Goal: Transaction & Acquisition: Purchase product/service

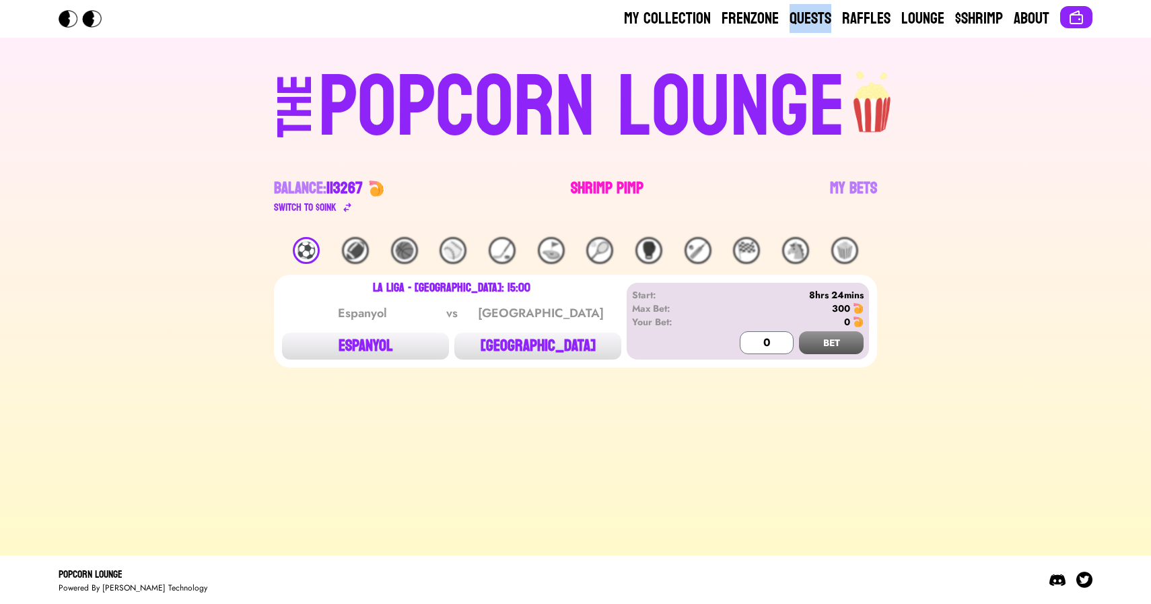
click at [602, 188] on link "Shrimp Pimp" at bounding box center [607, 197] width 73 height 38
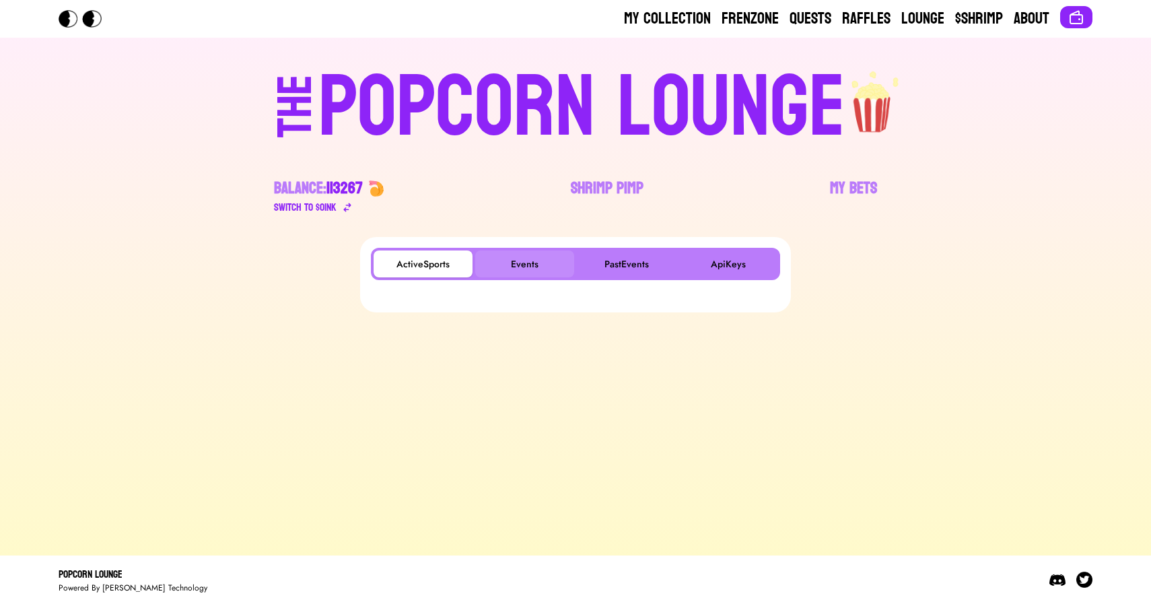
click at [526, 256] on button "Events" at bounding box center [524, 263] width 99 height 27
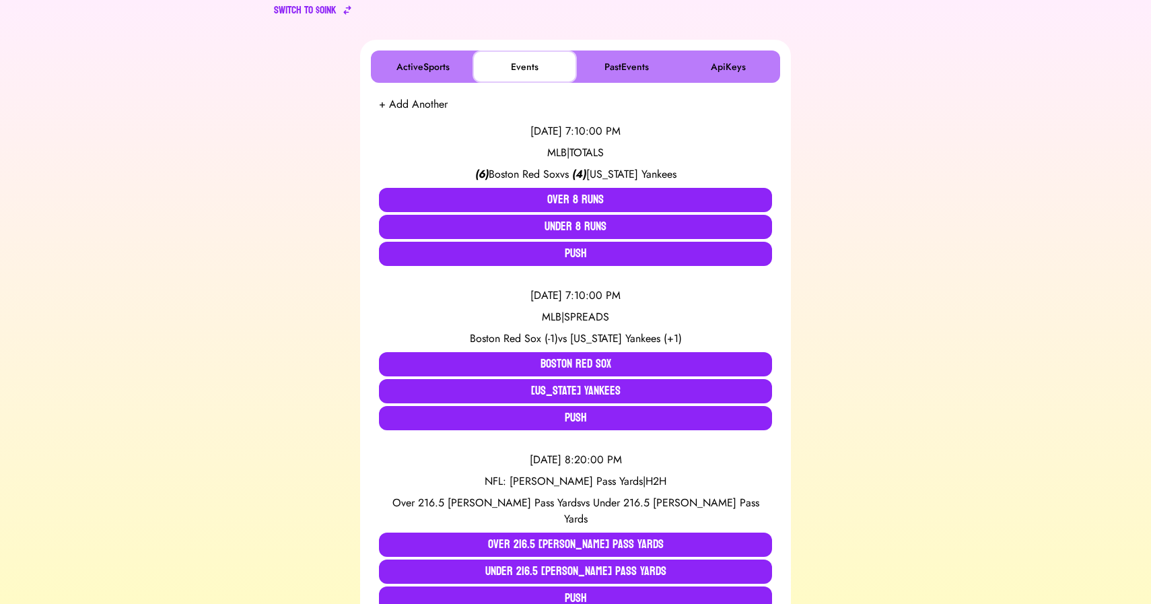
scroll to position [216, 0]
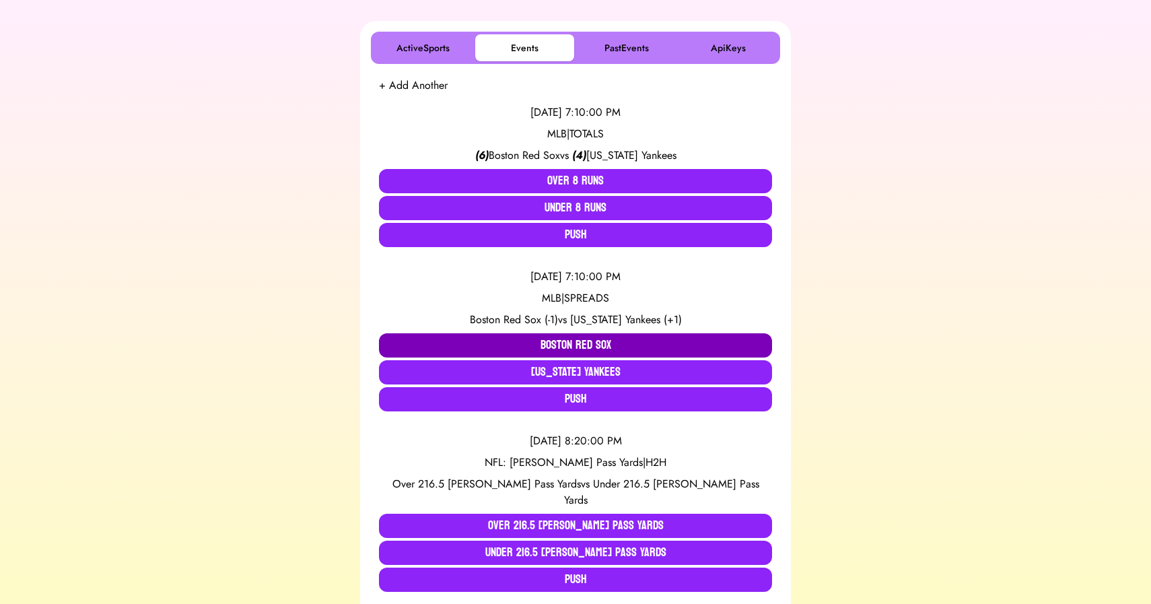
click at [498, 343] on button "Boston Red Sox" at bounding box center [575, 345] width 393 height 24
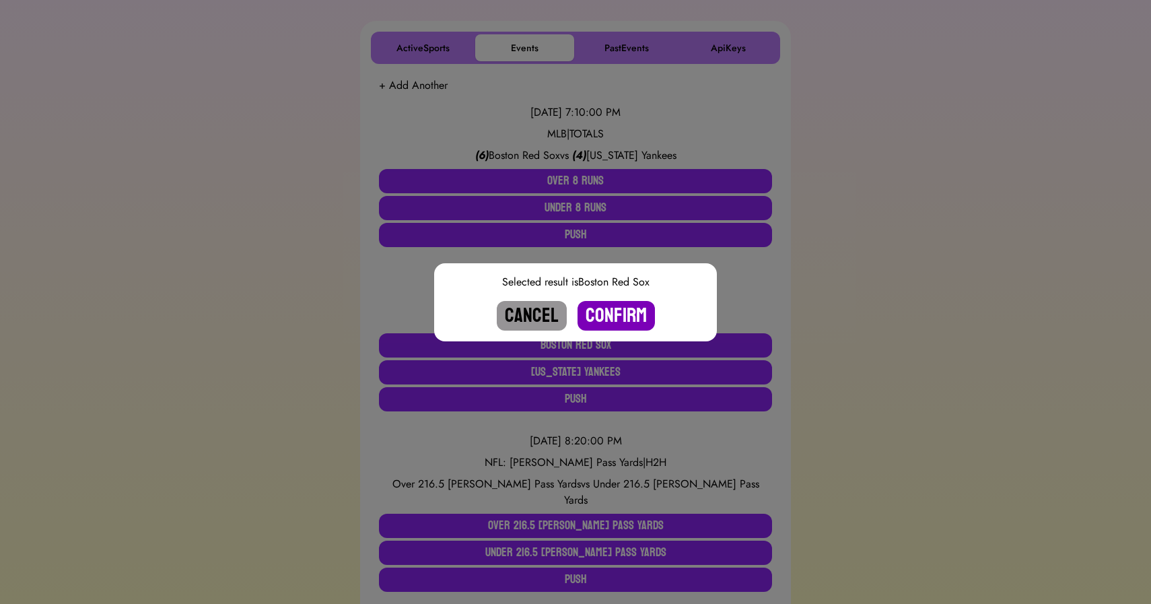
click at [619, 314] on button "Confirm" at bounding box center [615, 316] width 77 height 30
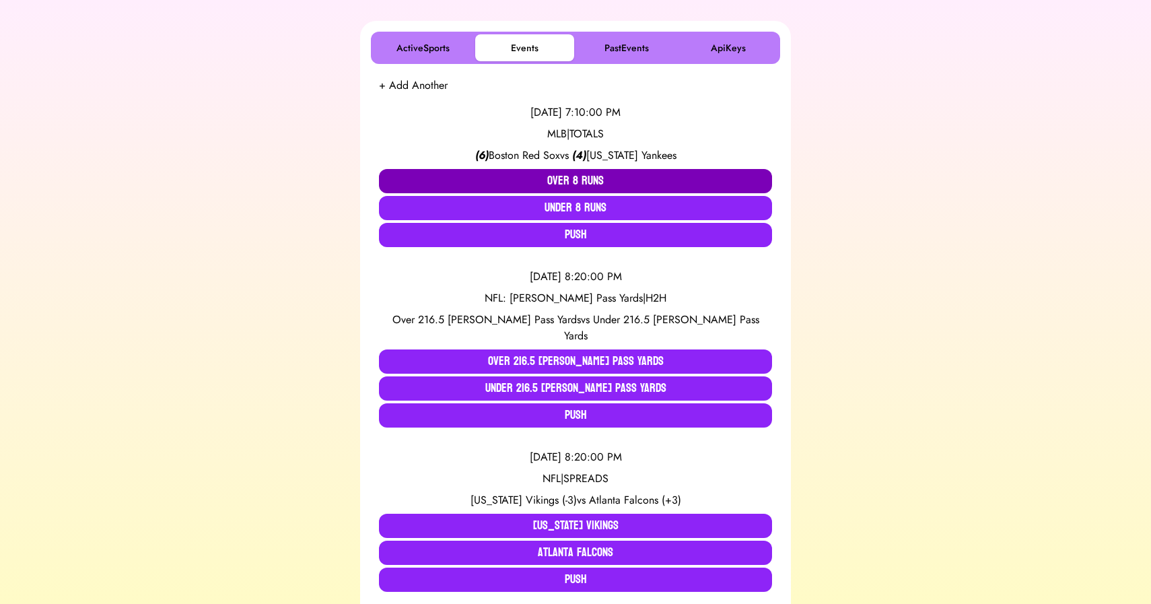
click at [552, 180] on button "Over 8 Runs" at bounding box center [575, 181] width 393 height 24
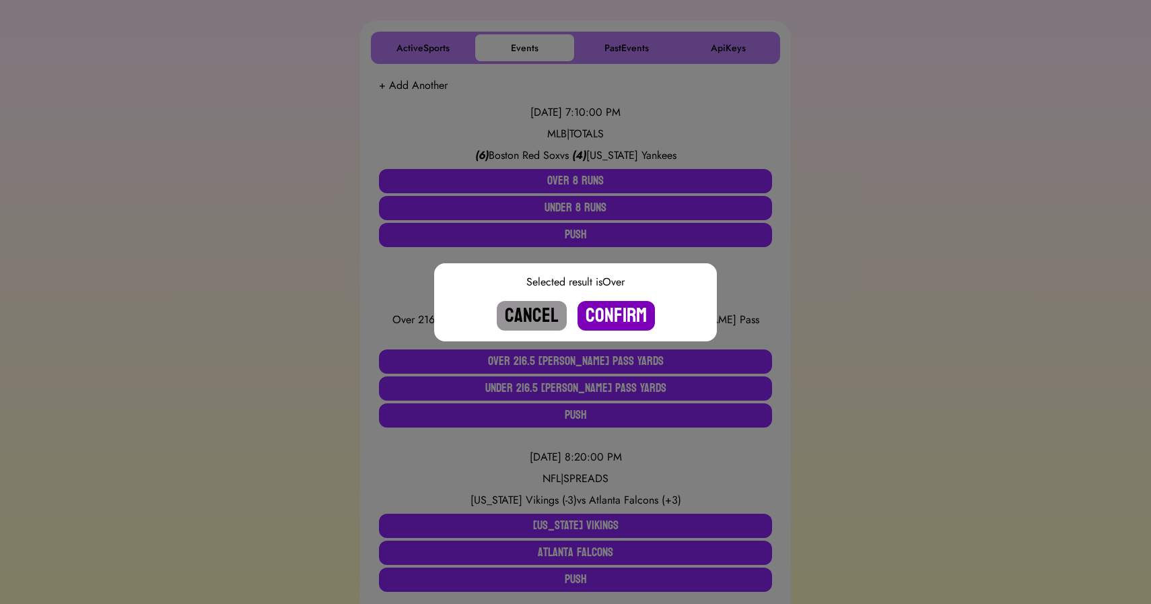
click at [614, 308] on button "Confirm" at bounding box center [615, 316] width 77 height 30
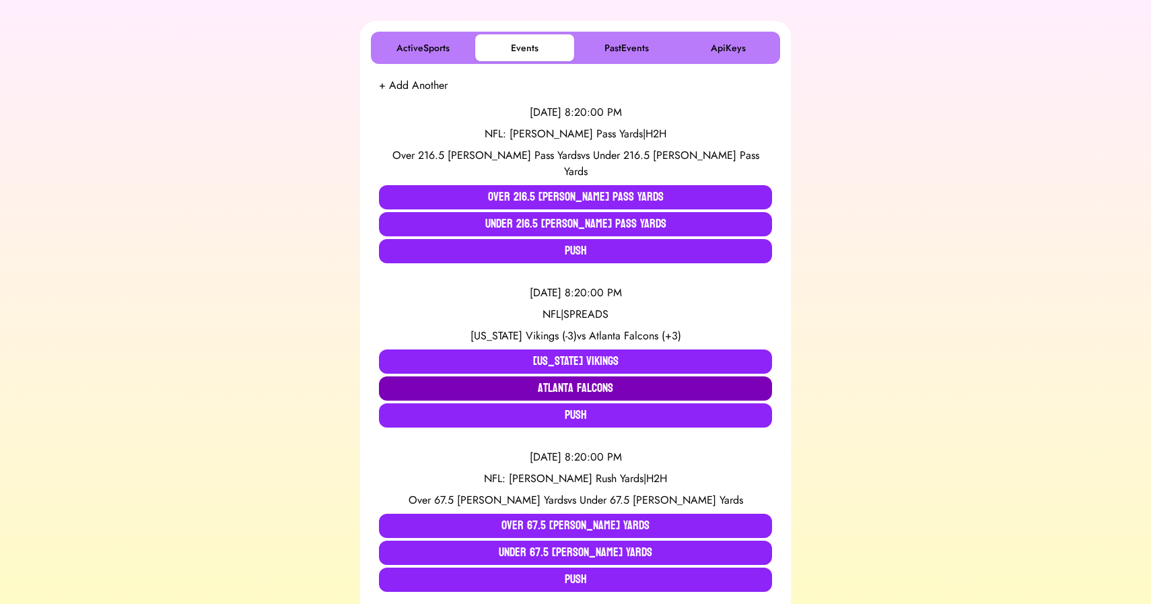
click at [533, 376] on button "Atlanta Falcons" at bounding box center [575, 388] width 393 height 24
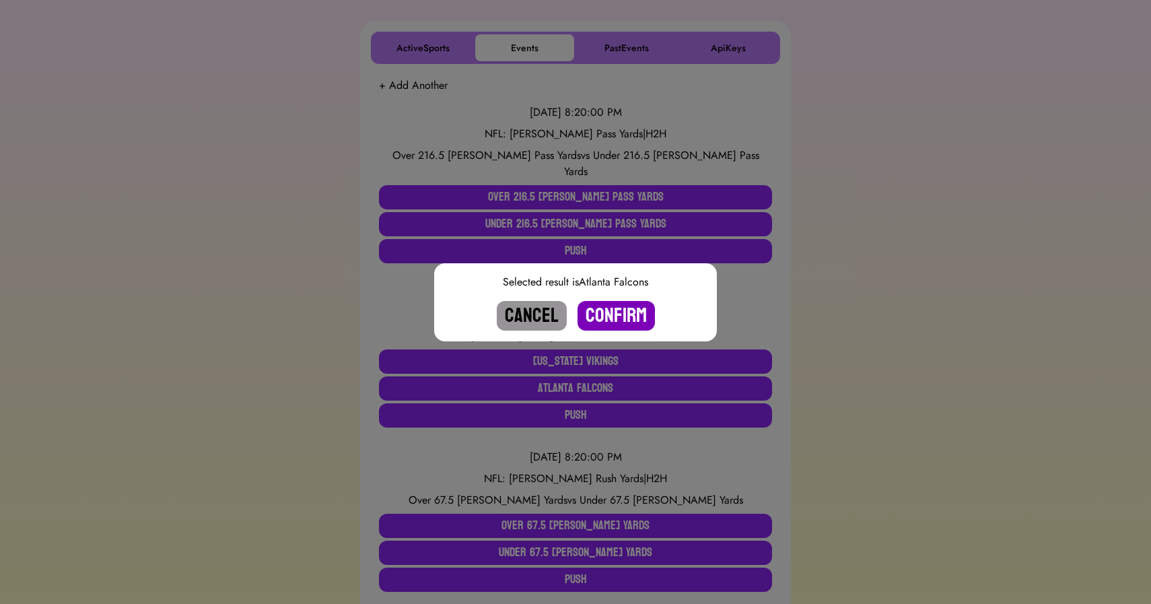
click at [617, 320] on button "Confirm" at bounding box center [615, 316] width 77 height 30
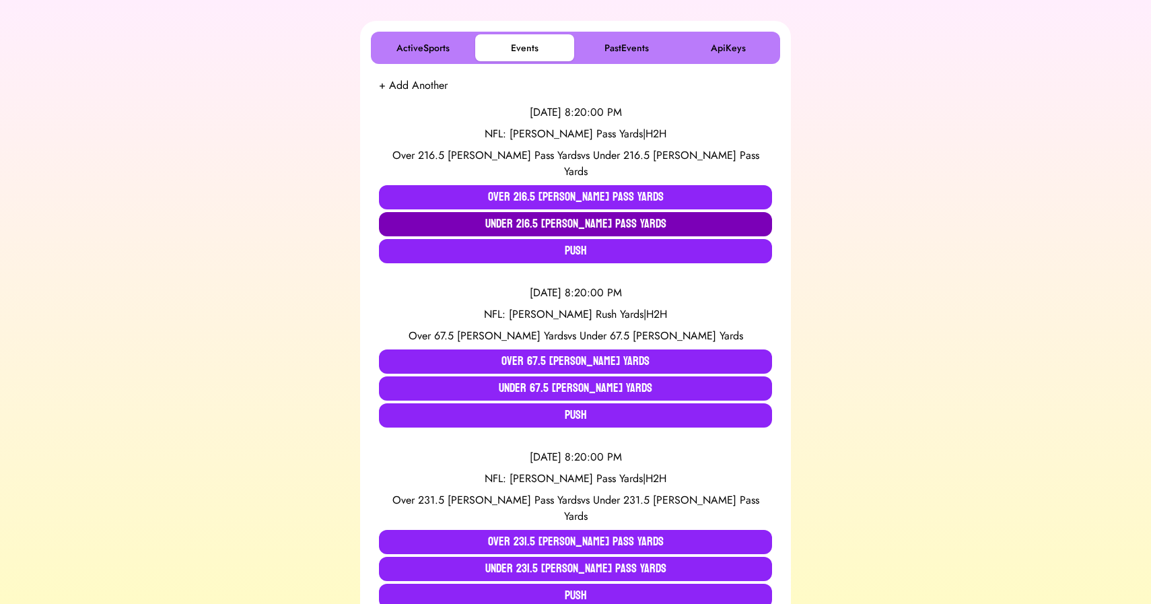
click at [516, 212] on button "Under 216.5 McCarthy Pass Yards" at bounding box center [575, 224] width 393 height 24
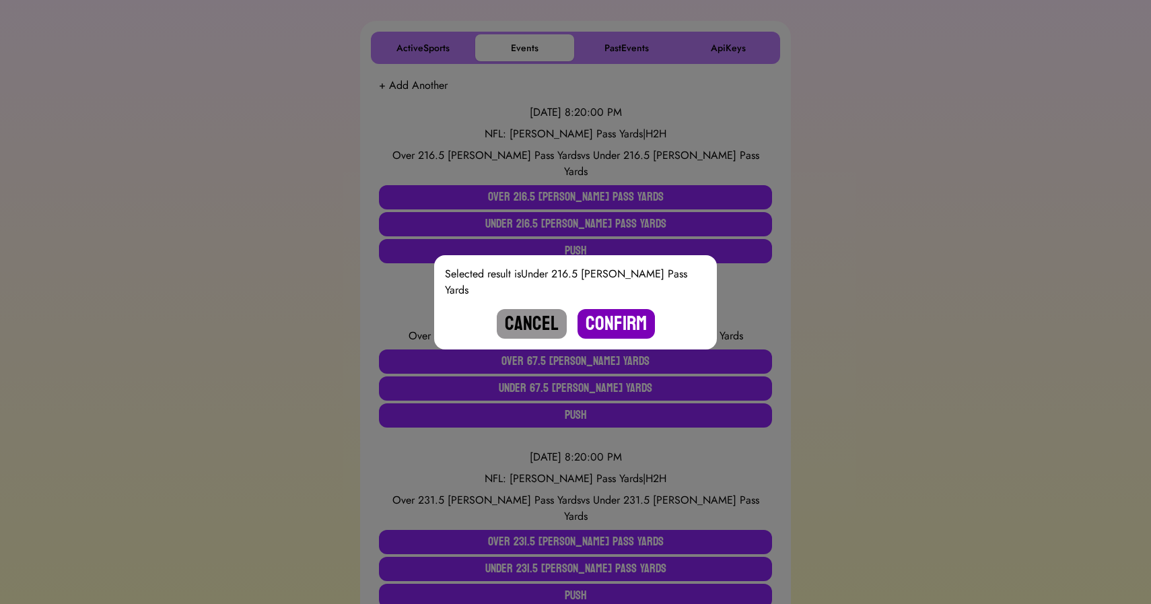
click at [617, 309] on button "Confirm" at bounding box center [615, 324] width 77 height 30
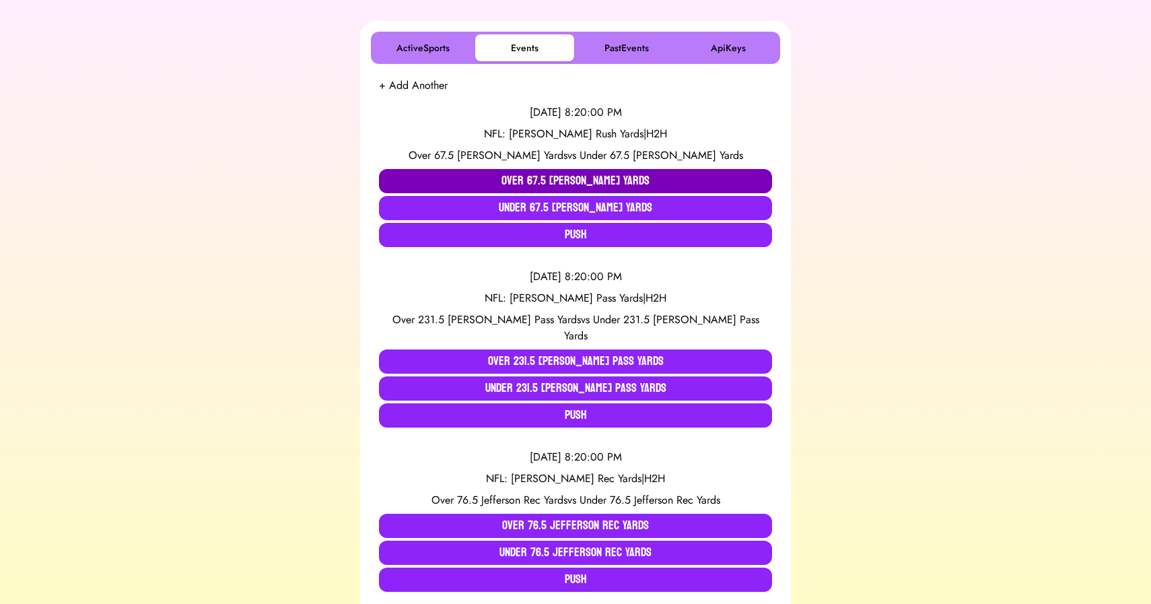
click at [540, 180] on button "Over 67.5 Robinson Rush Yards" at bounding box center [575, 181] width 393 height 24
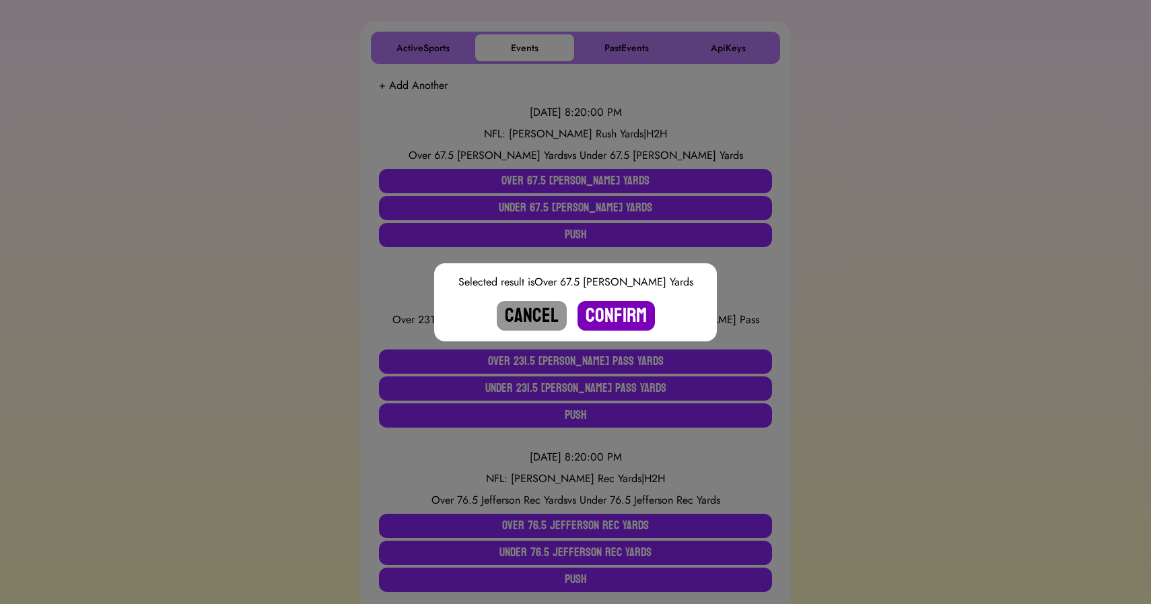
click at [606, 310] on button "Confirm" at bounding box center [615, 316] width 77 height 30
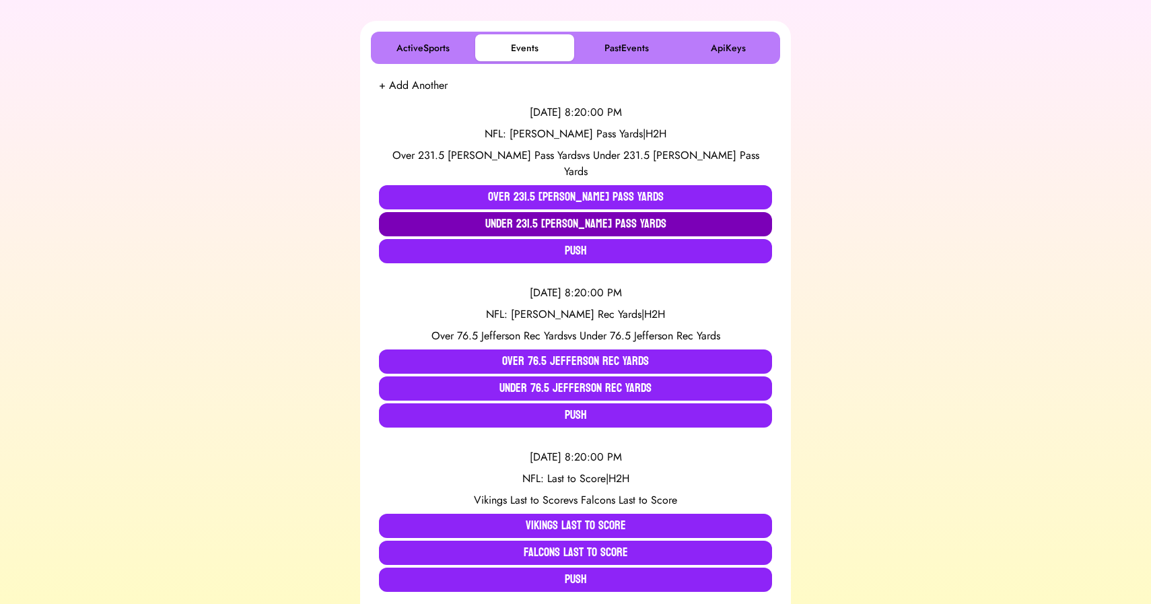
click at [542, 213] on button "Under 231.5 Penix Pass Yards" at bounding box center [575, 224] width 393 height 24
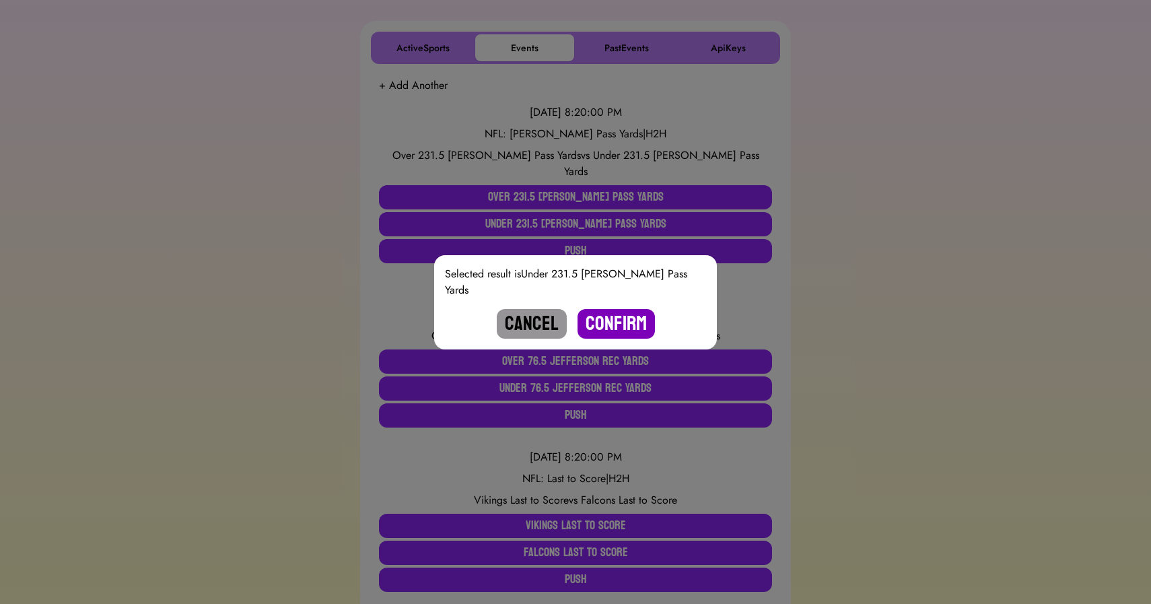
click at [624, 309] on button "Confirm" at bounding box center [615, 324] width 77 height 30
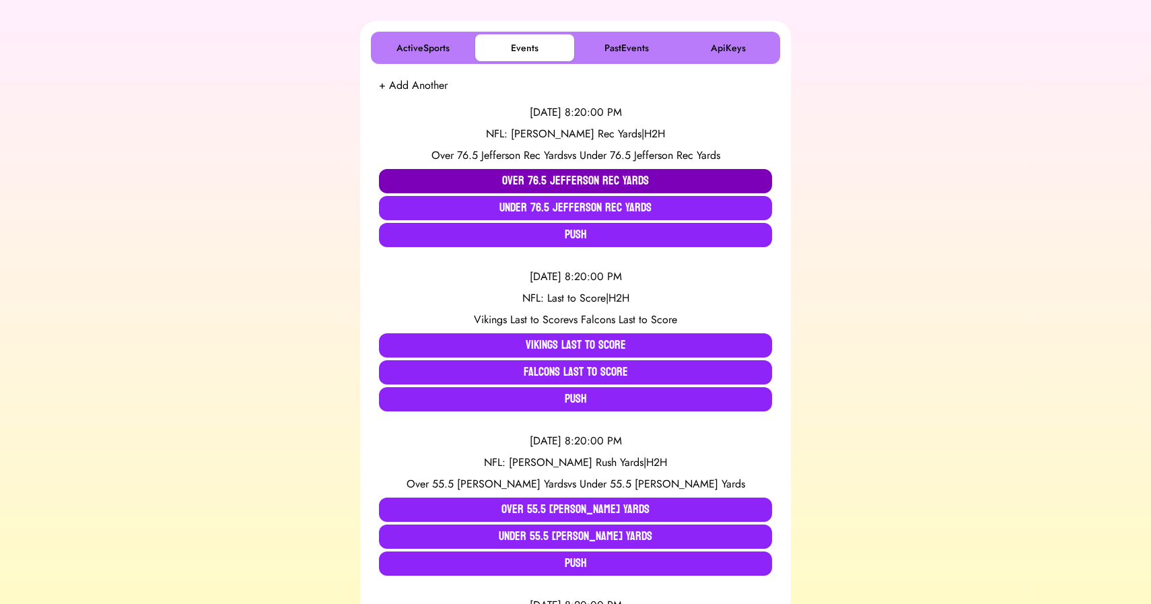
click at [505, 178] on button "Over 76.5 Jefferson Rec Yards" at bounding box center [575, 181] width 393 height 24
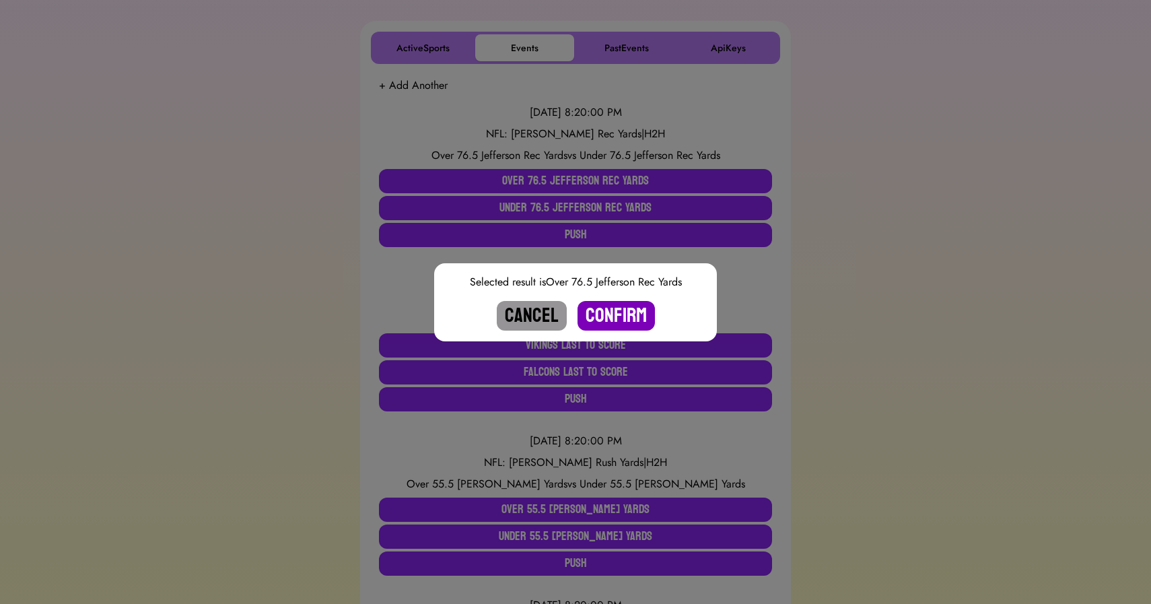
click at [609, 312] on button "Confirm" at bounding box center [615, 316] width 77 height 30
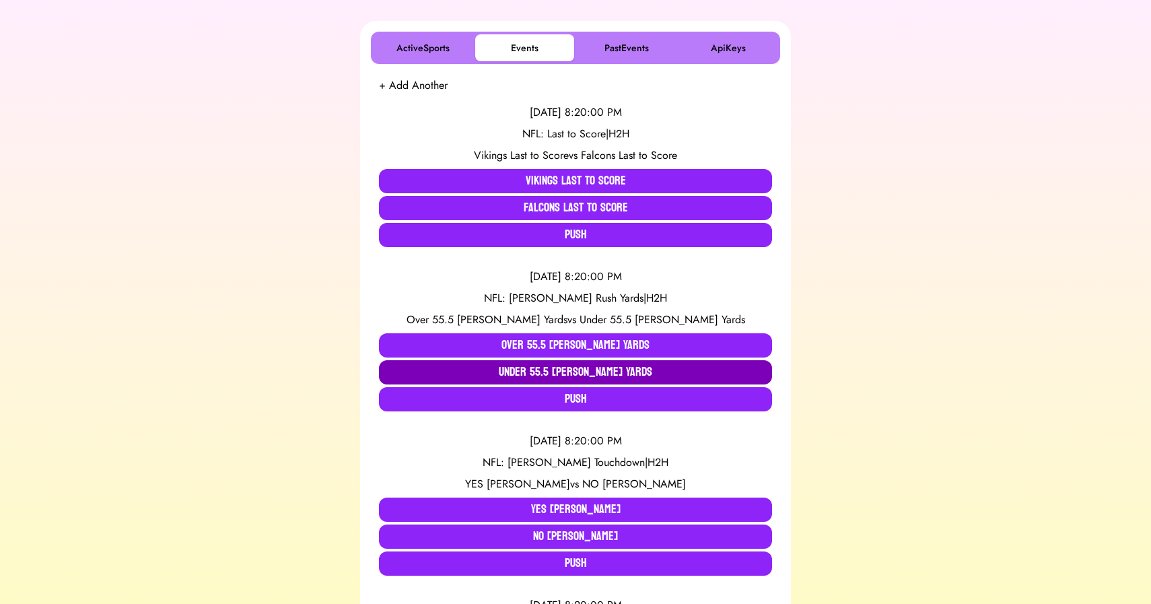
click at [550, 374] on button "Under 55.5 Mason Rush Yards" at bounding box center [575, 372] width 393 height 24
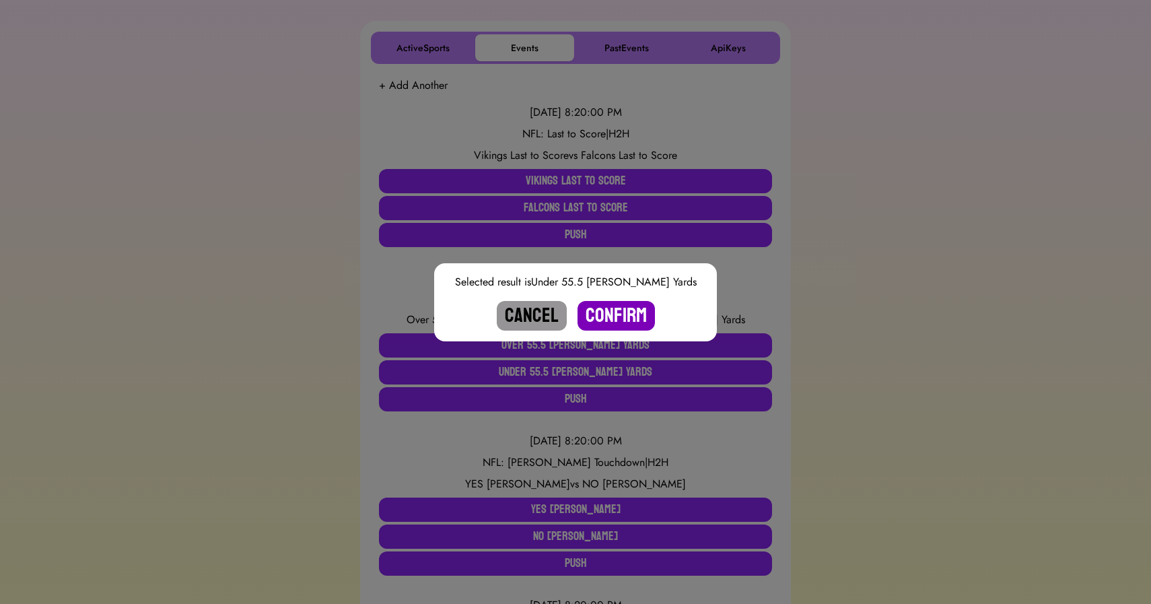
click at [605, 324] on button "Confirm" at bounding box center [615, 316] width 77 height 30
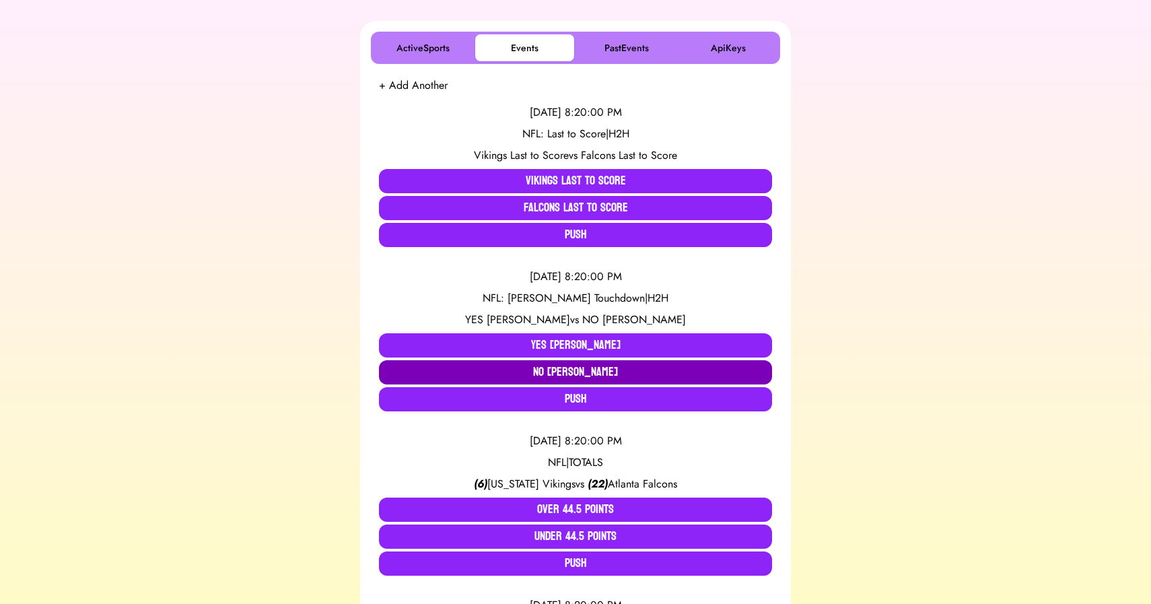
click at [541, 371] on button "NO Jefferson TD" at bounding box center [575, 372] width 393 height 24
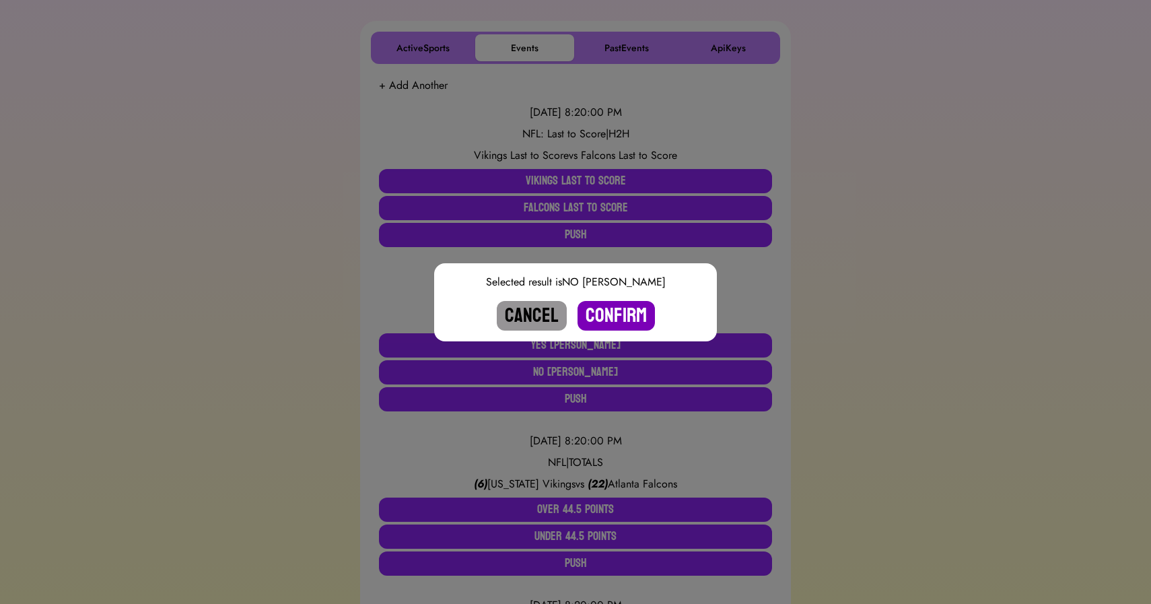
click at [603, 315] on button "Confirm" at bounding box center [615, 316] width 77 height 30
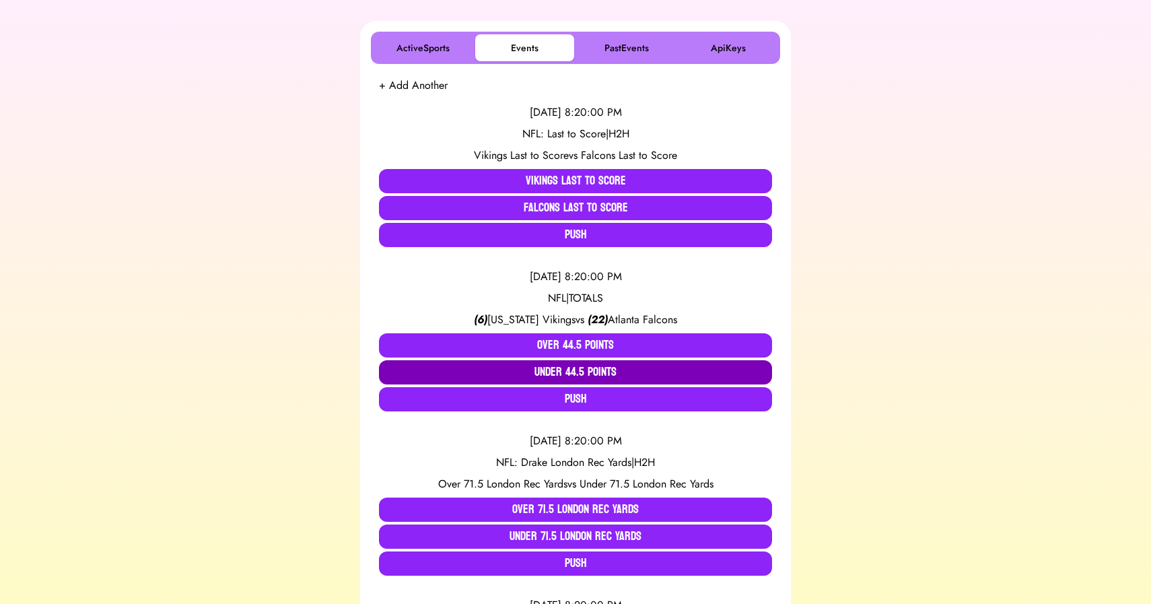
click at [550, 365] on button "Under 44.5 Points" at bounding box center [575, 372] width 393 height 24
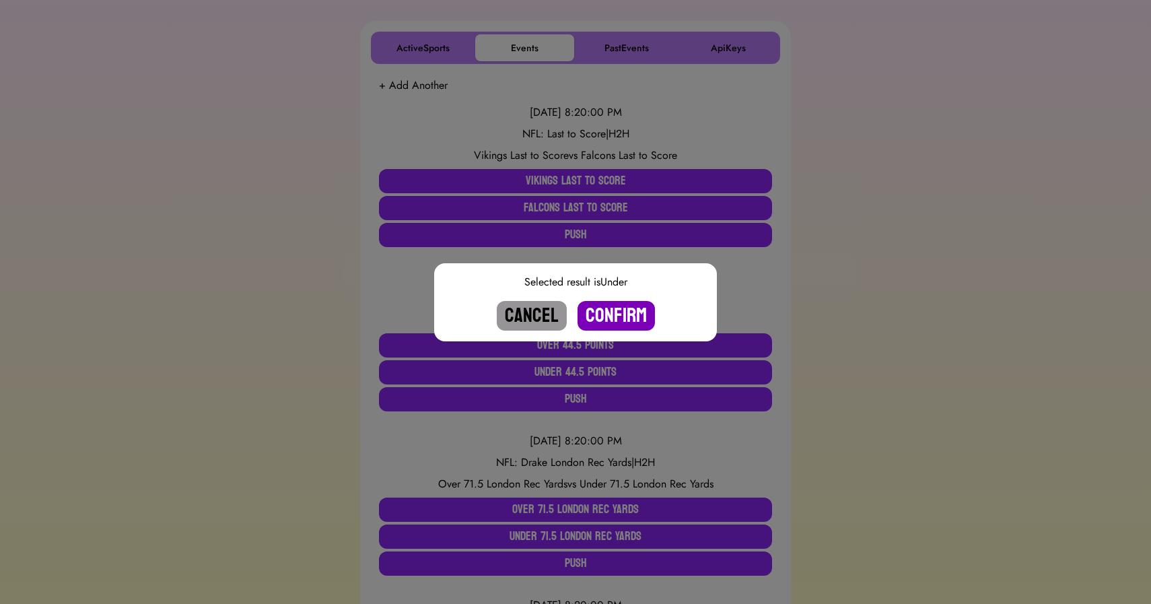
click at [608, 312] on button "Confirm" at bounding box center [615, 316] width 77 height 30
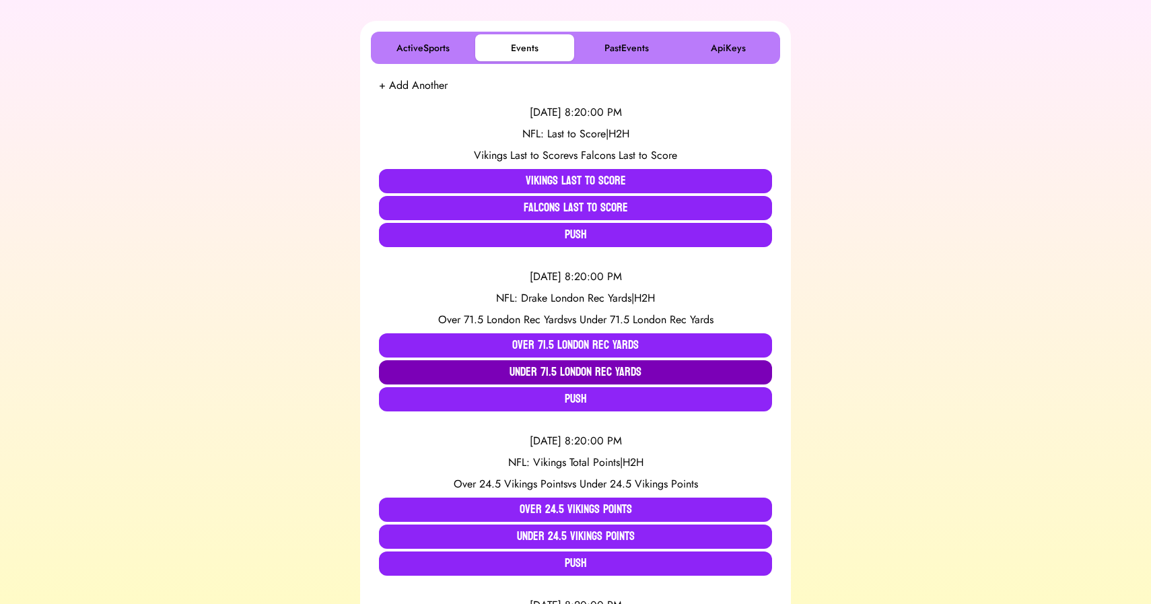
click at [476, 365] on button "Under 71.5 London Rec Yards" at bounding box center [575, 372] width 393 height 24
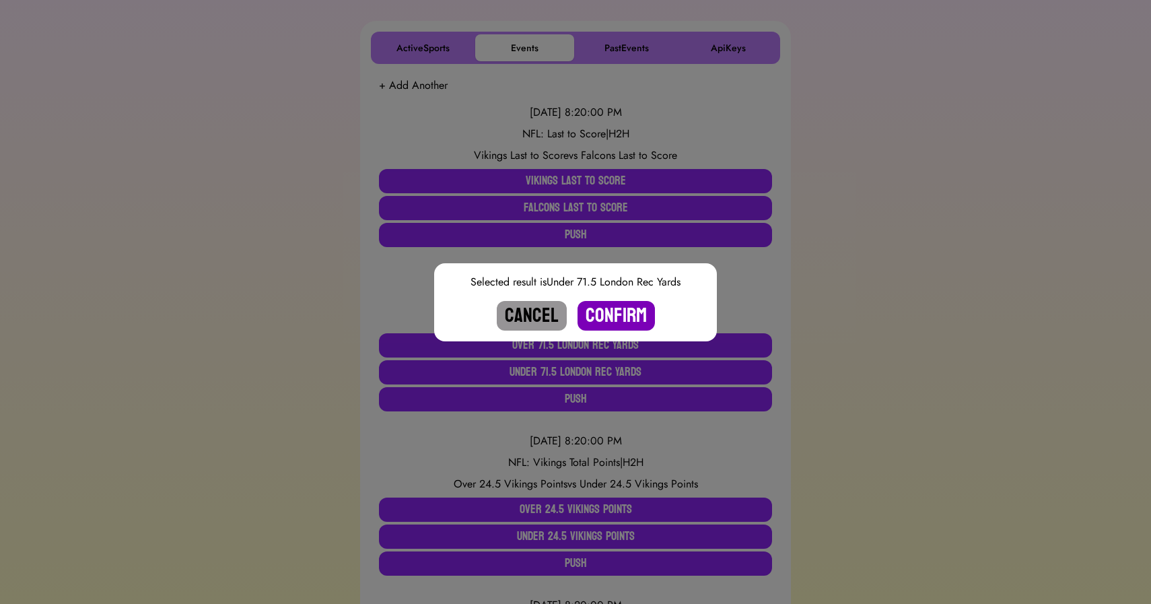
click at [613, 313] on button "Confirm" at bounding box center [615, 316] width 77 height 30
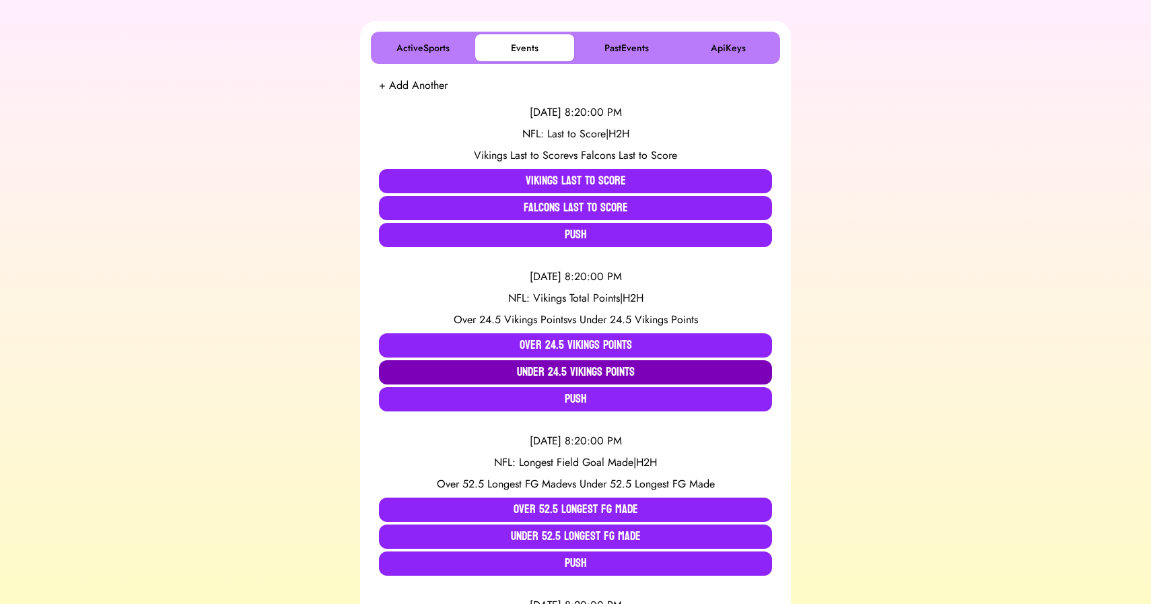
click at [545, 374] on button "Under 24.5 Vikings Points" at bounding box center [575, 372] width 393 height 24
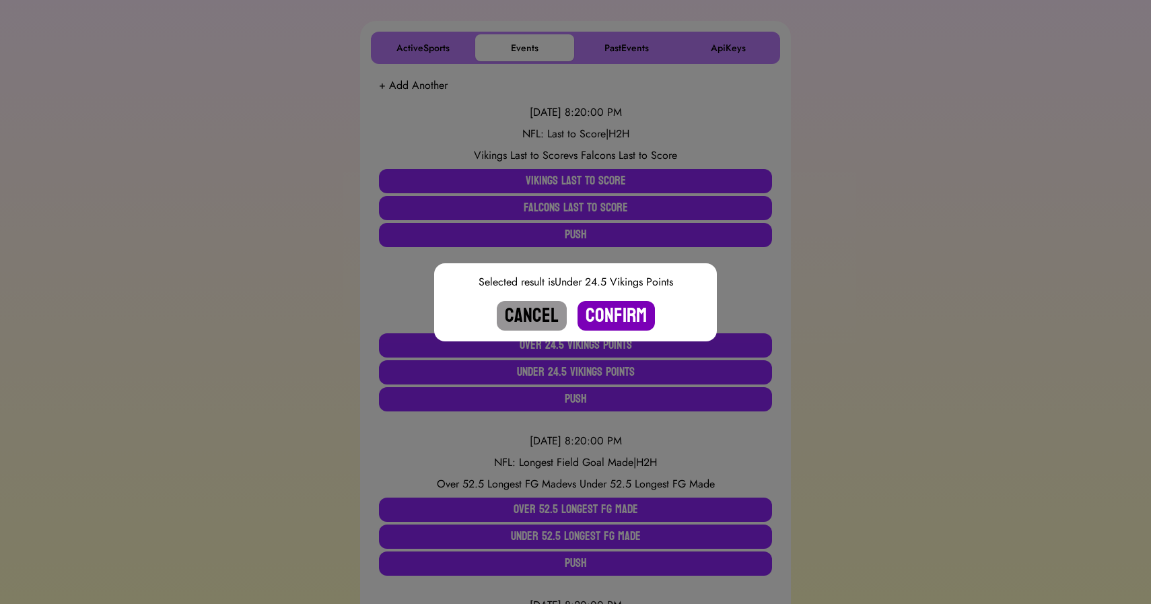
click at [609, 316] on button "Confirm" at bounding box center [615, 316] width 77 height 30
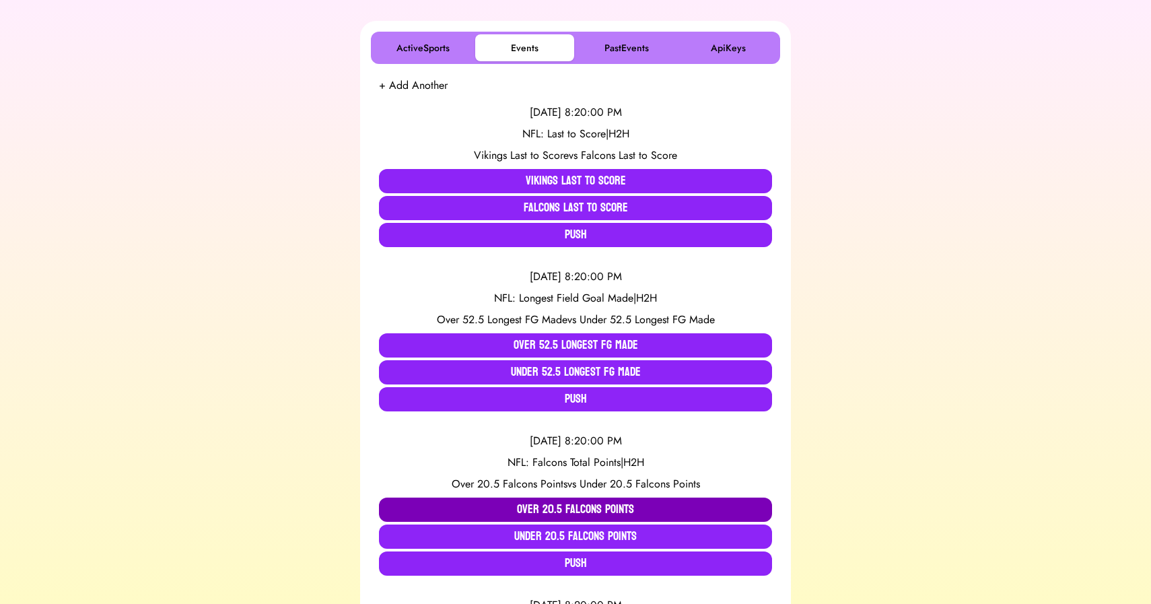
click at [519, 503] on button "Over 20.5 Falcons Points" at bounding box center [575, 509] width 393 height 24
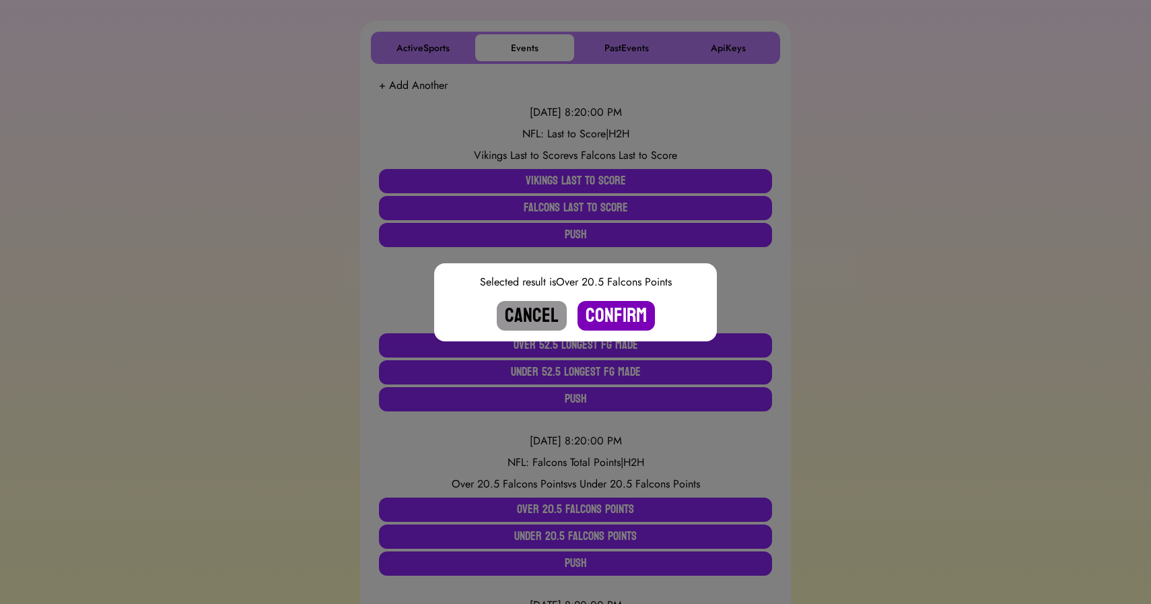
click at [602, 316] on button "Confirm" at bounding box center [615, 316] width 77 height 30
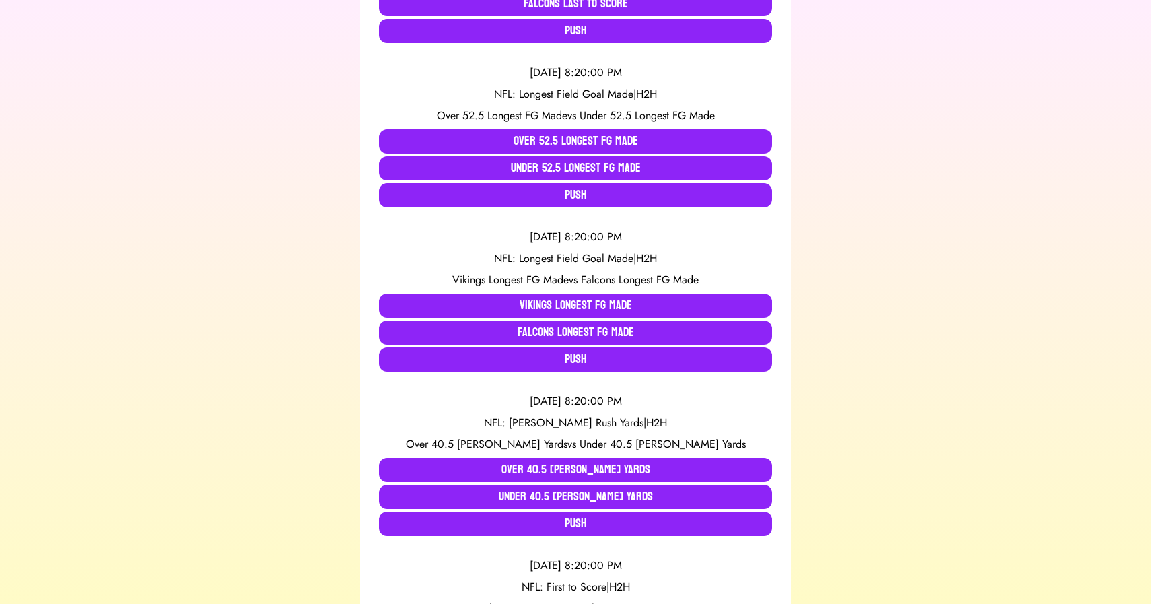
scroll to position [419, 0]
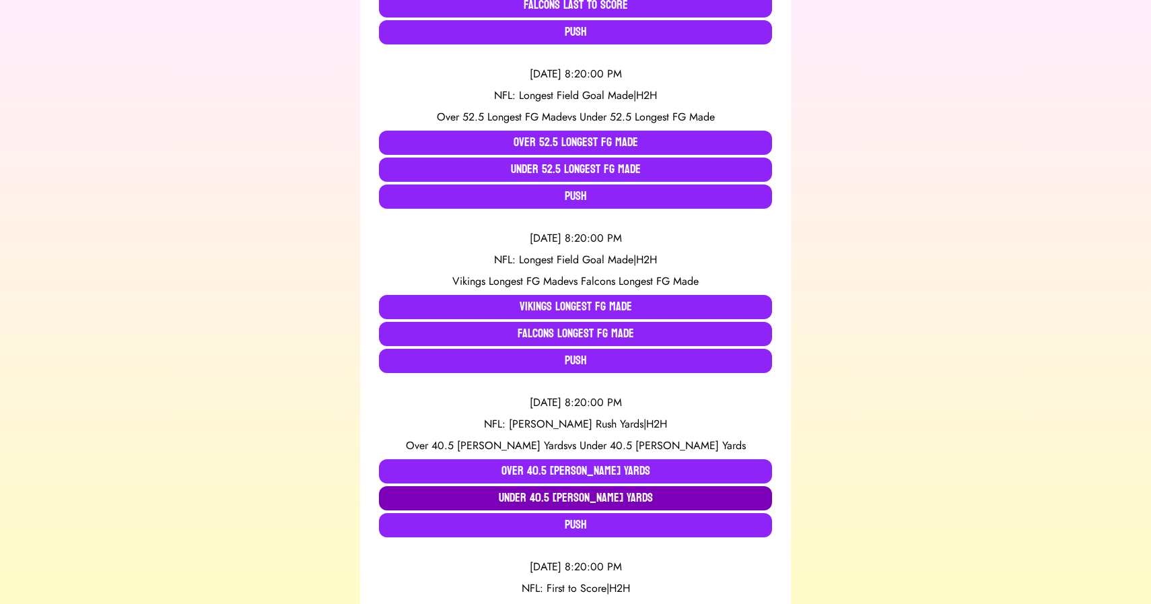
click at [542, 494] on button "Under 40.5 Jones Rush Yards" at bounding box center [575, 498] width 393 height 24
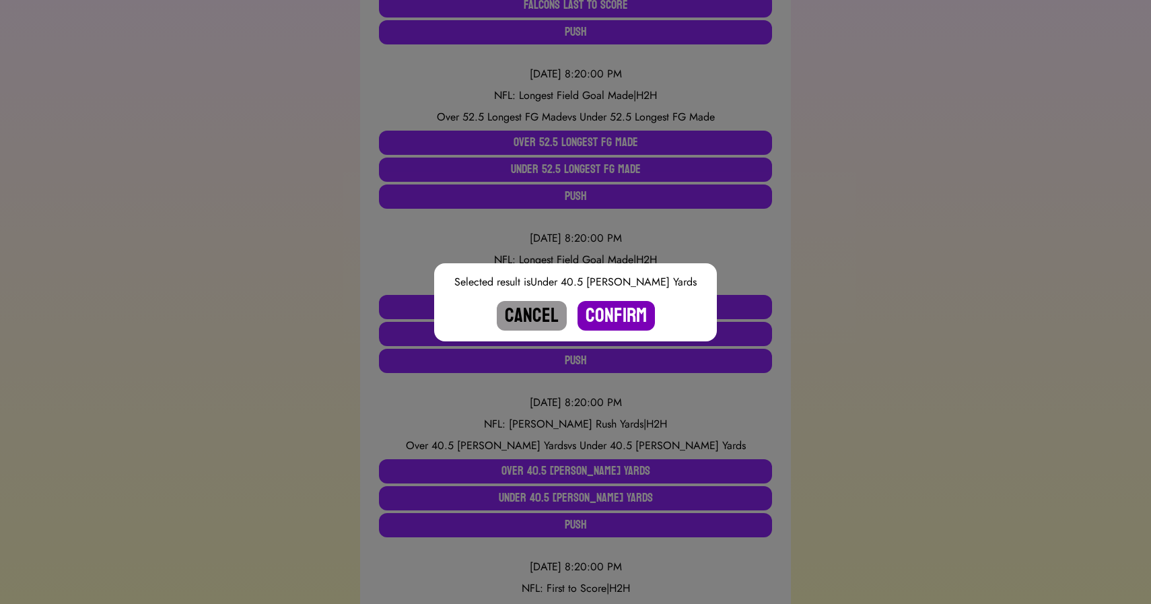
click at [602, 306] on button "Confirm" at bounding box center [615, 316] width 77 height 30
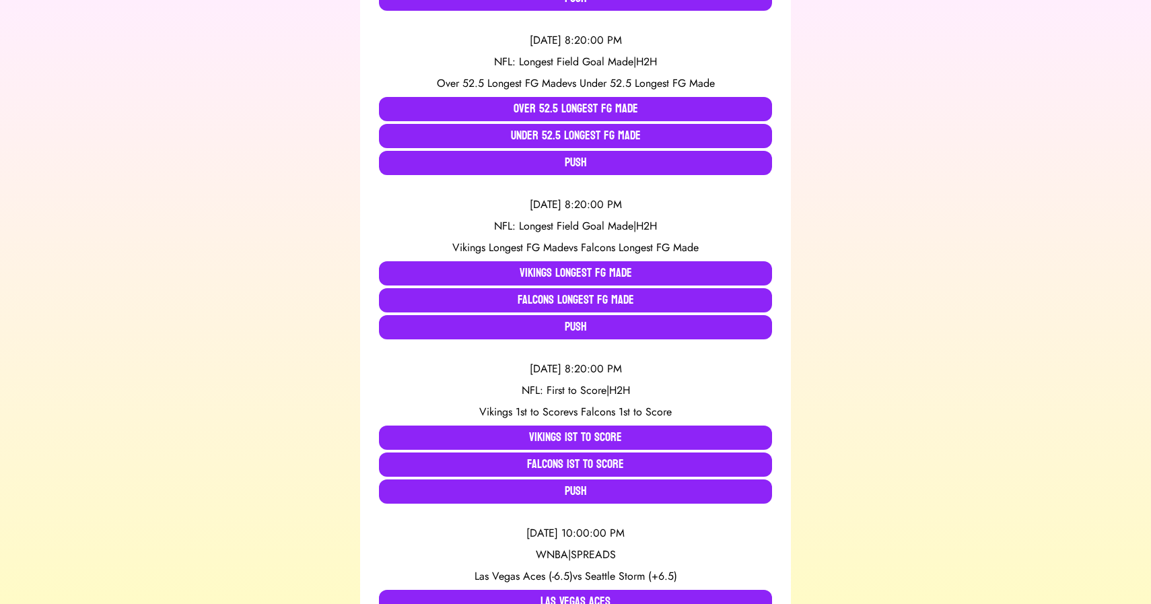
scroll to position [451, 0]
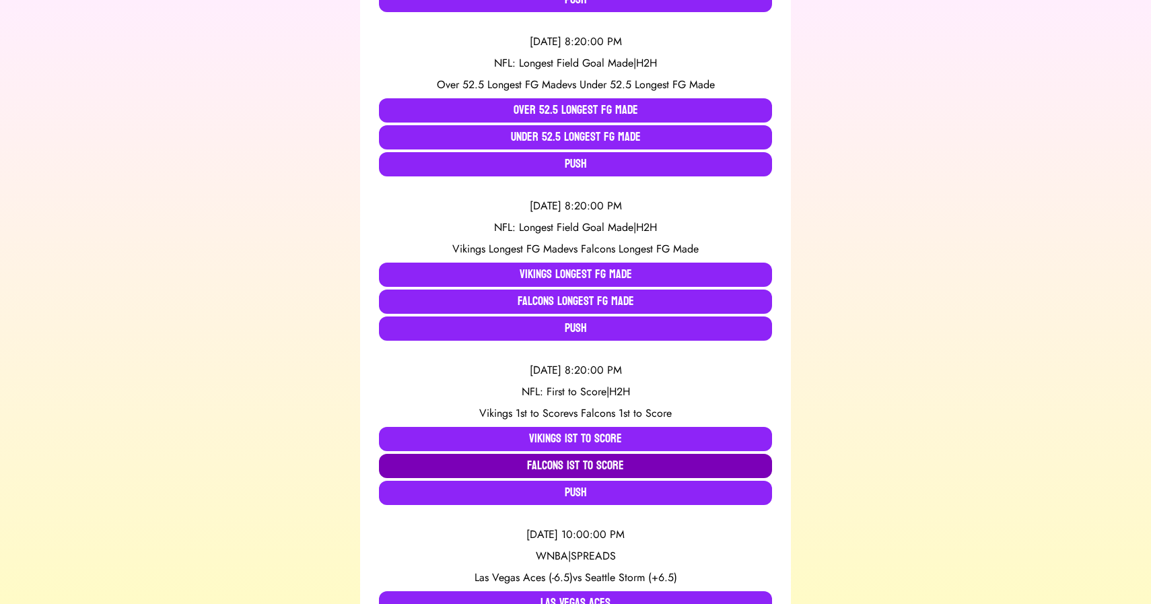
click at [564, 461] on button "Falcons 1st to Score" at bounding box center [575, 466] width 393 height 24
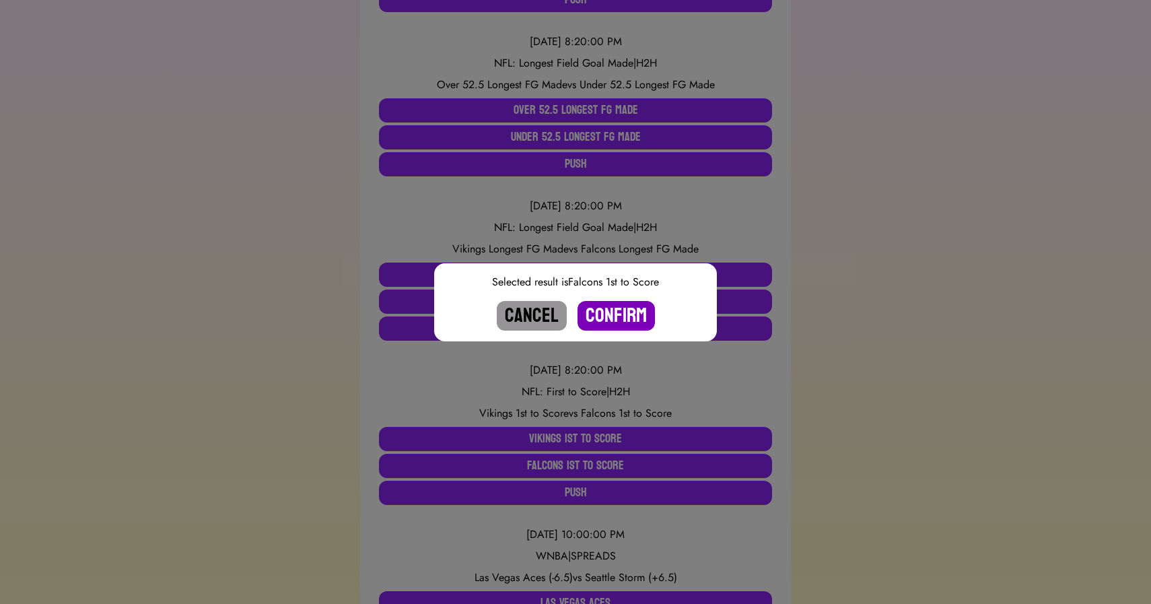
click at [610, 310] on button "Confirm" at bounding box center [615, 316] width 77 height 30
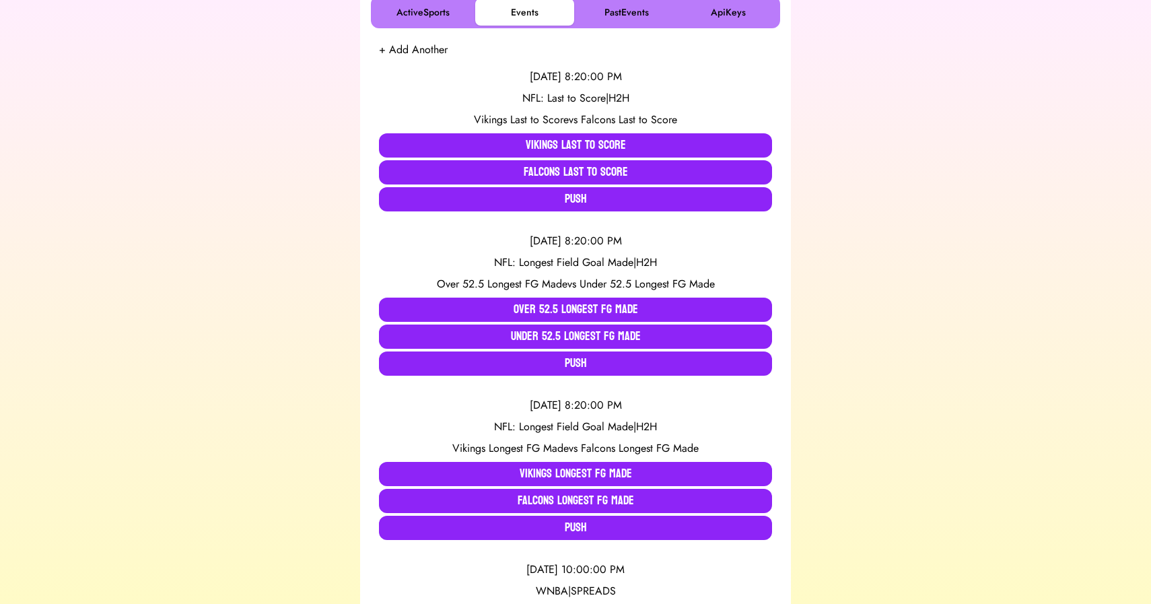
scroll to position [246, 0]
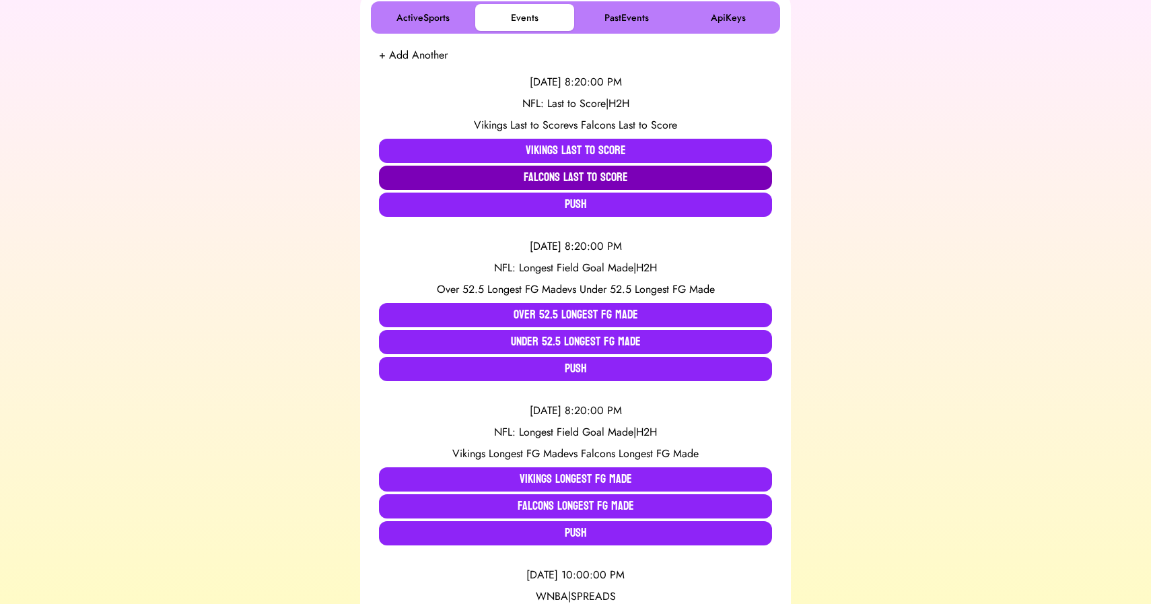
click at [514, 169] on button "Falcons Last to Score" at bounding box center [575, 178] width 393 height 24
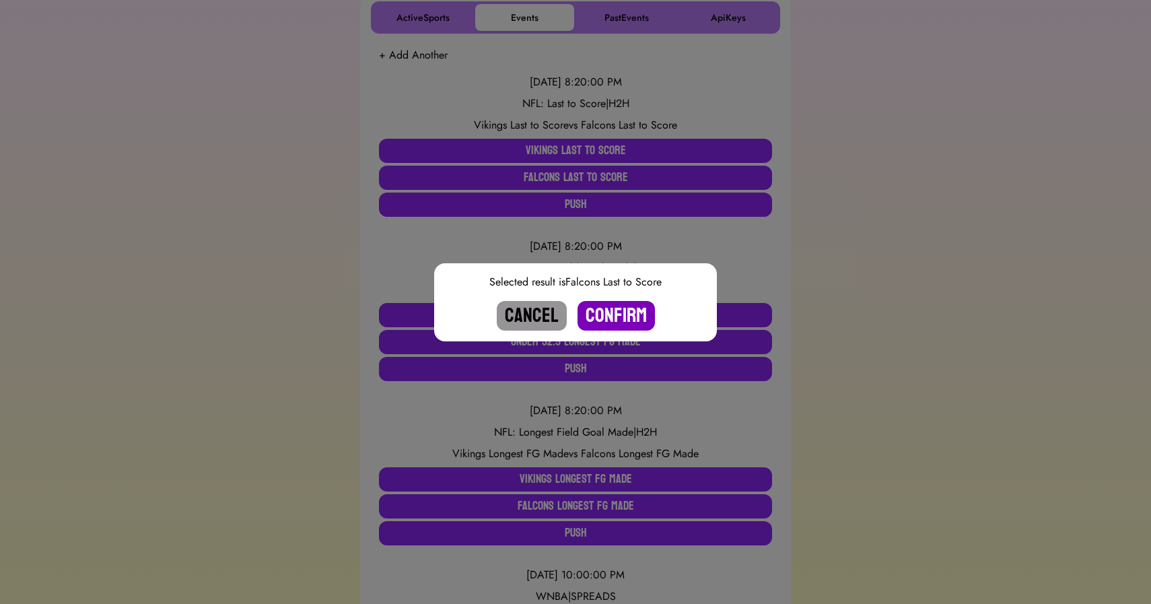
click at [616, 316] on button "Confirm" at bounding box center [615, 316] width 77 height 30
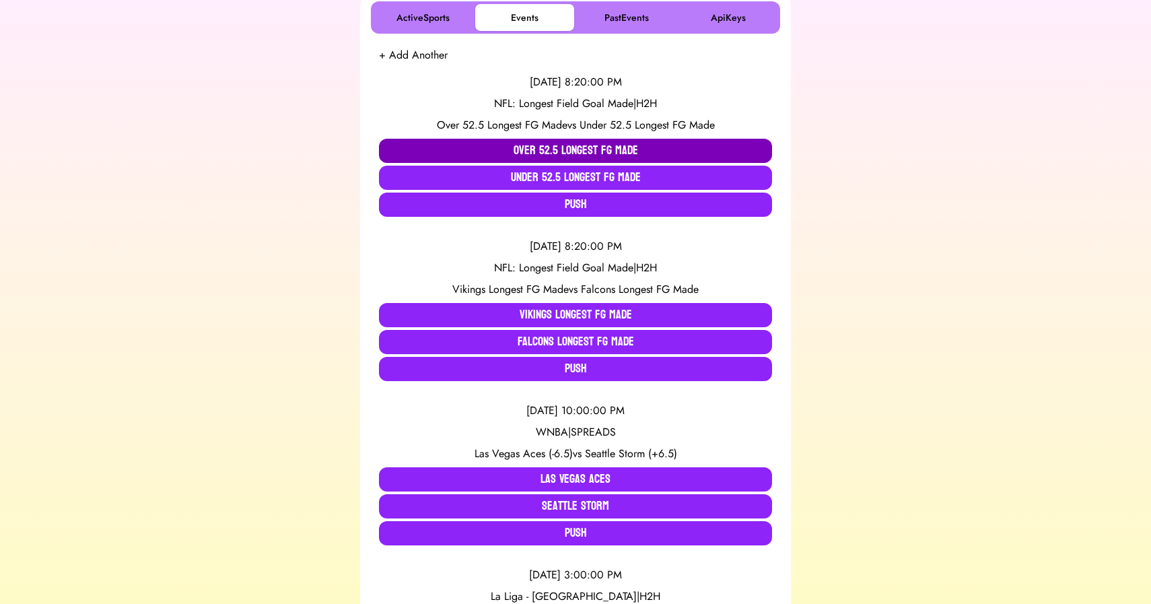
click at [524, 148] on button "Over 52.5 Longest FG Made" at bounding box center [575, 151] width 393 height 24
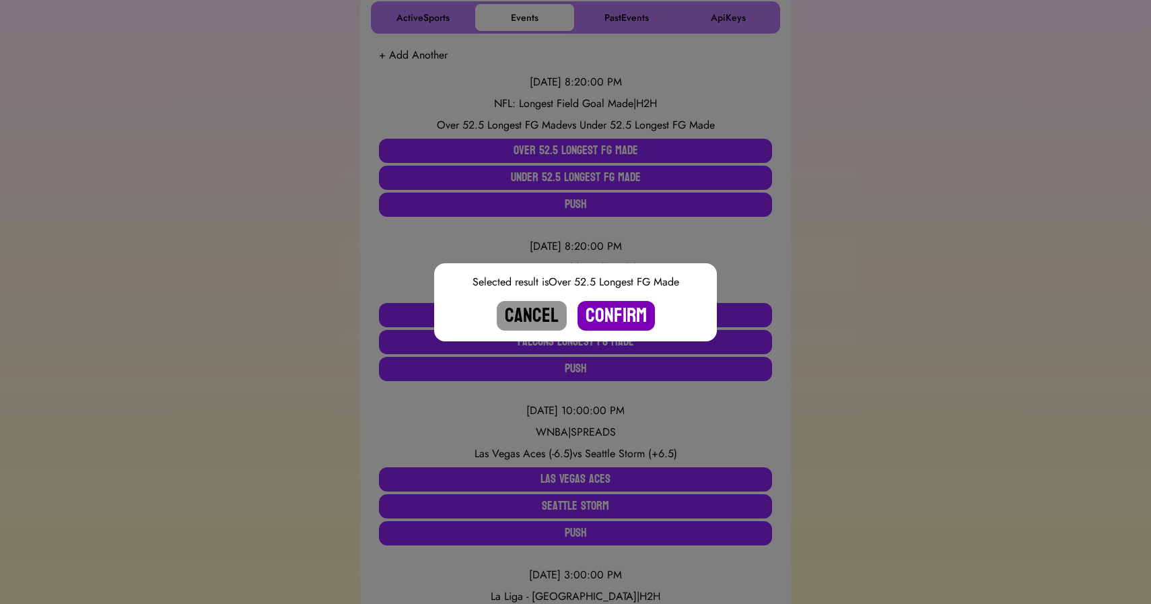
click at [610, 305] on button "Confirm" at bounding box center [615, 316] width 77 height 30
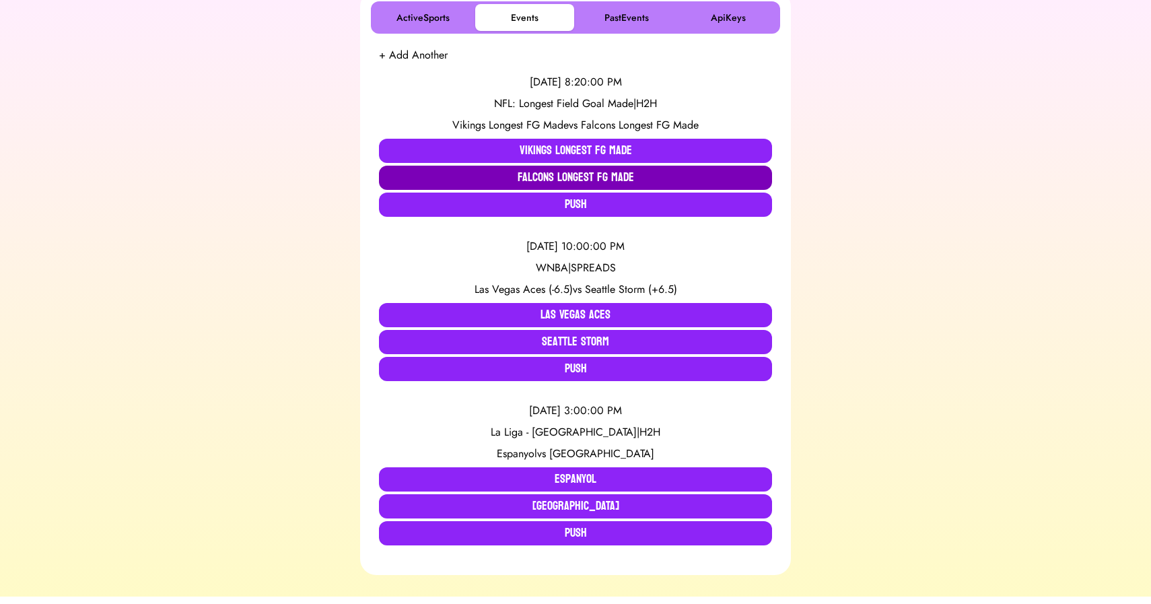
click at [561, 181] on button "Falcons Longest FG Made" at bounding box center [575, 178] width 393 height 24
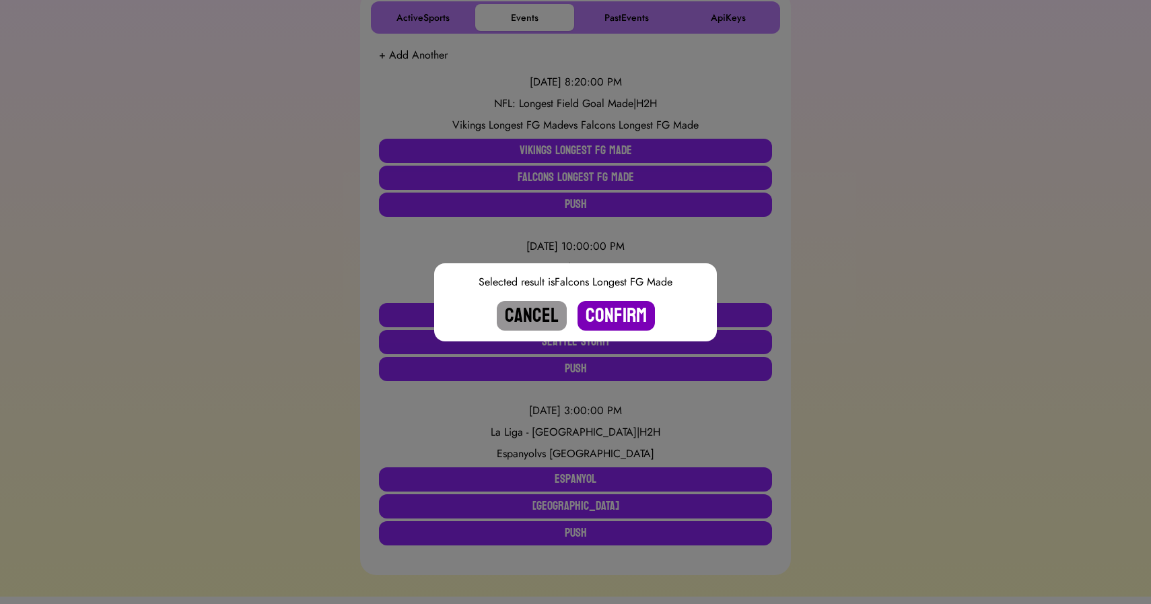
click at [610, 316] on button "Confirm" at bounding box center [615, 316] width 77 height 30
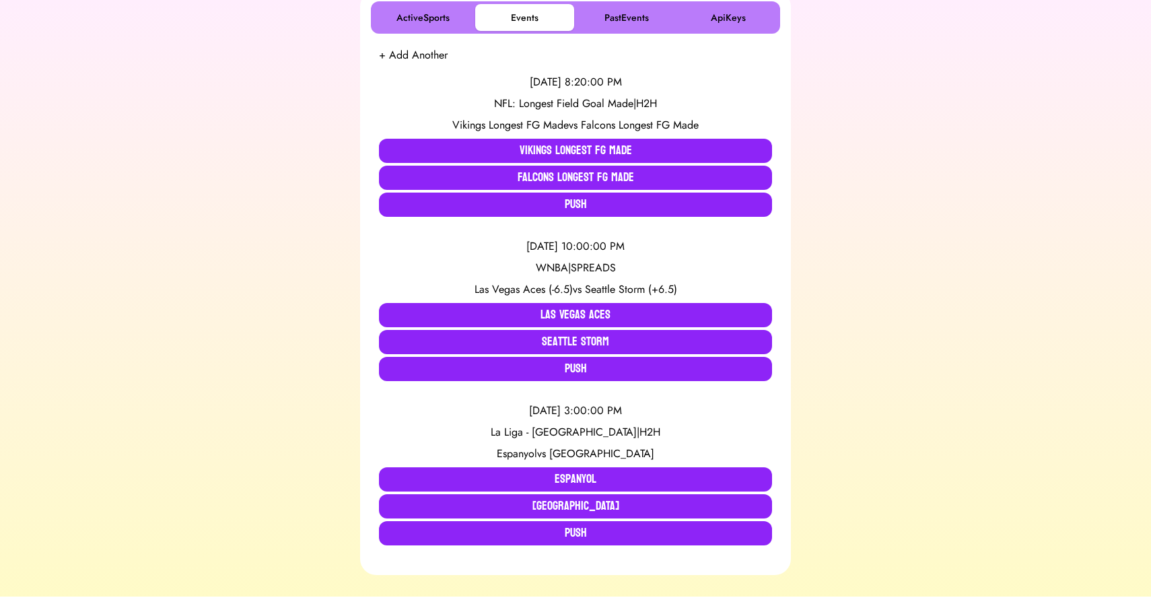
scroll to position [122, 0]
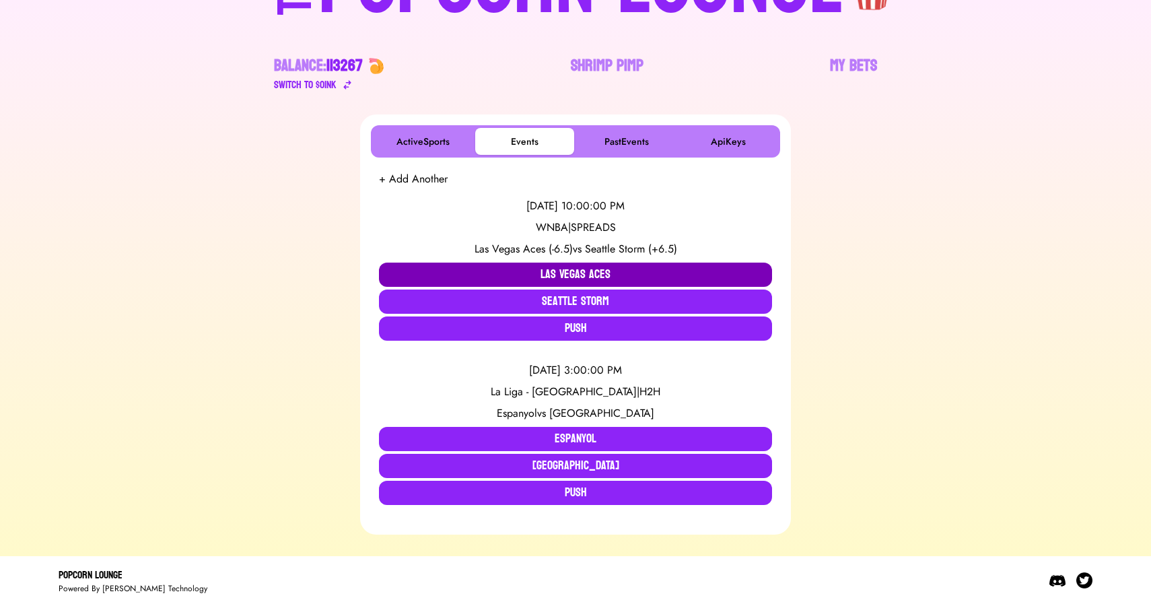
click at [560, 279] on button "Las Vegas Aces" at bounding box center [575, 274] width 393 height 24
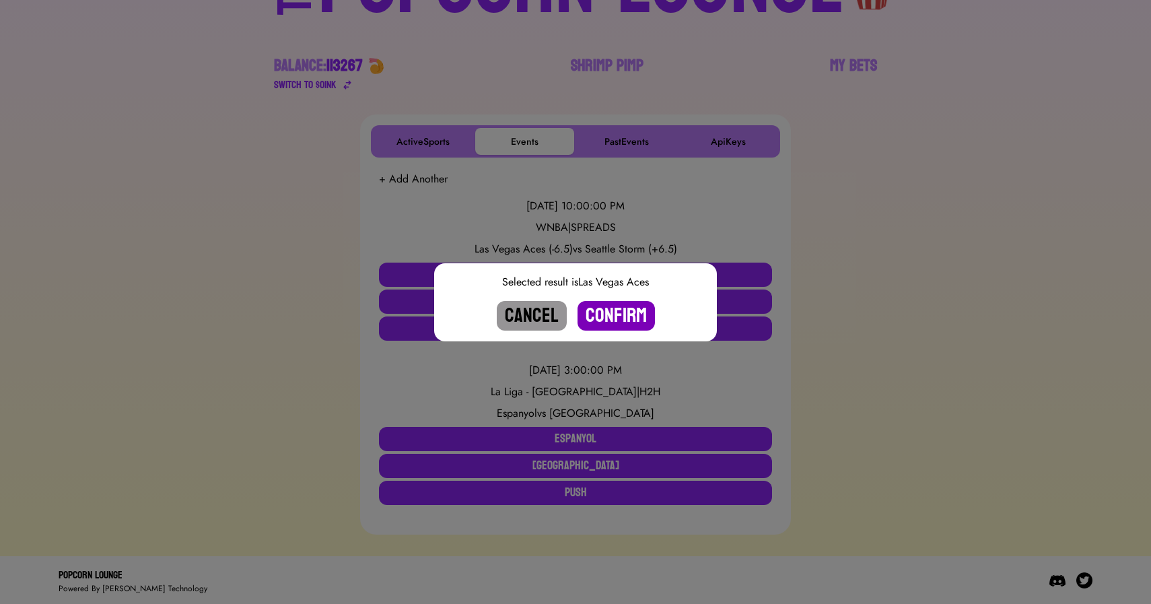
click at [628, 321] on button "Confirm" at bounding box center [615, 316] width 77 height 30
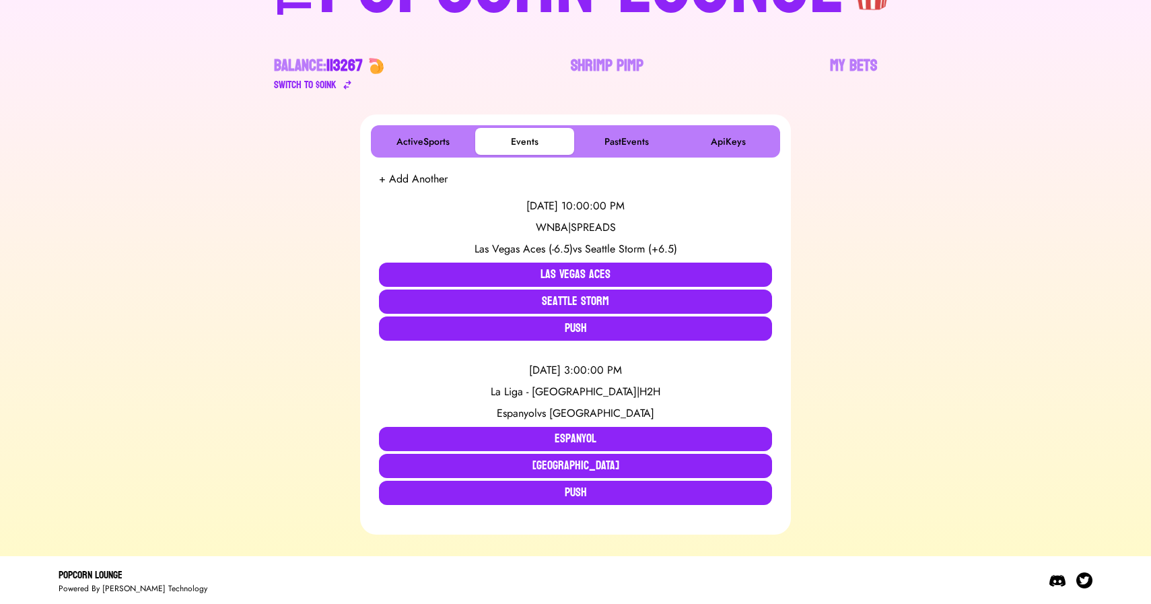
scroll to position [0, 0]
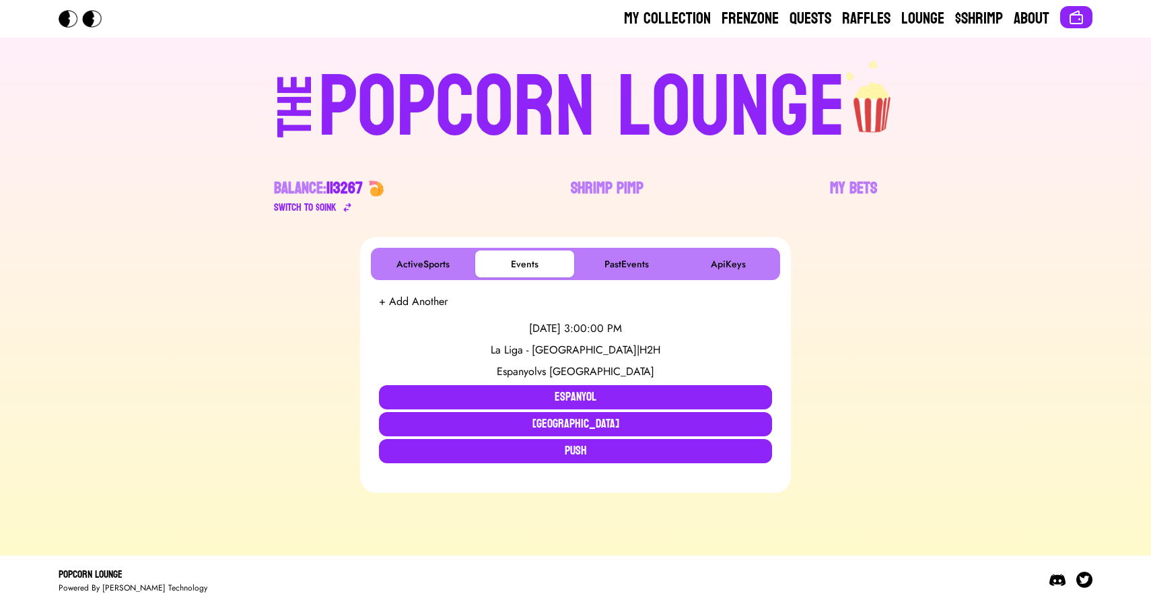
click at [522, 83] on div "POPCORN LOUNGE" at bounding box center [581, 108] width 527 height 86
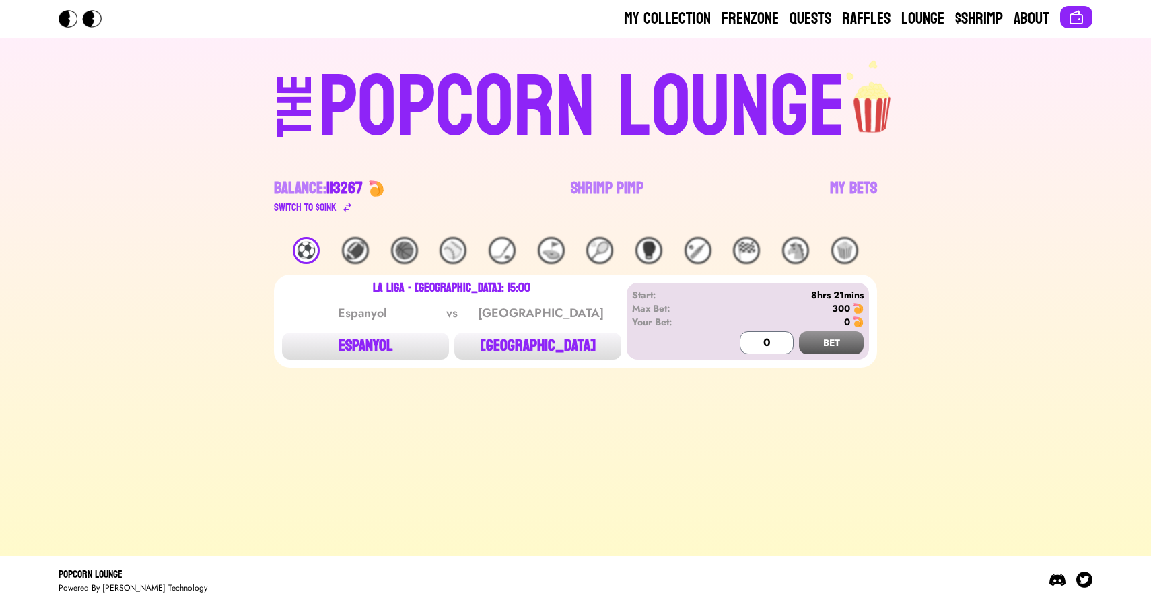
click at [529, 68] on div "POPCORN LOUNGE" at bounding box center [581, 108] width 527 height 86
